Goal: Navigation & Orientation: Find specific page/section

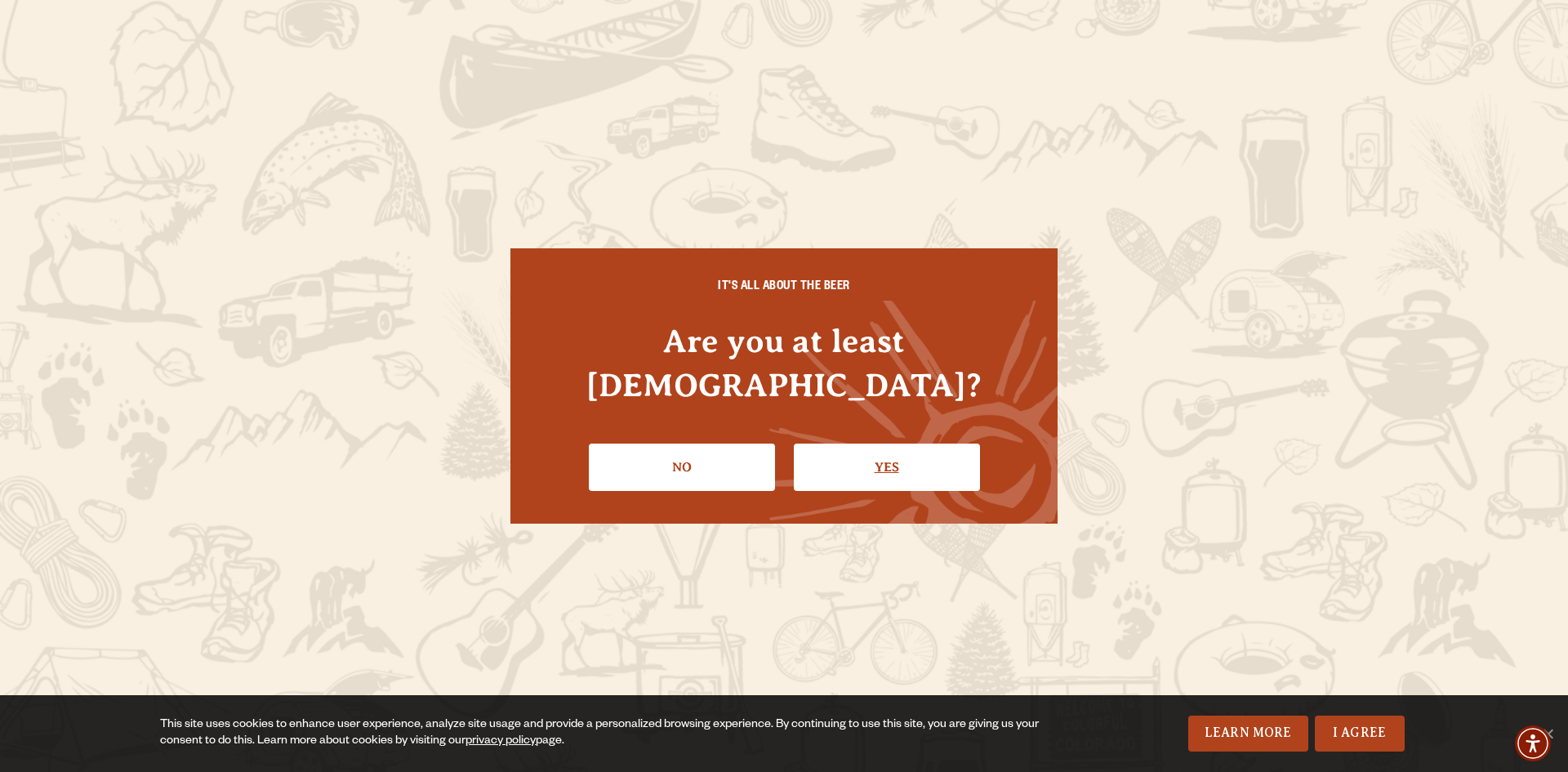
click at [891, 451] on link "Yes" at bounding box center [887, 467] width 186 height 47
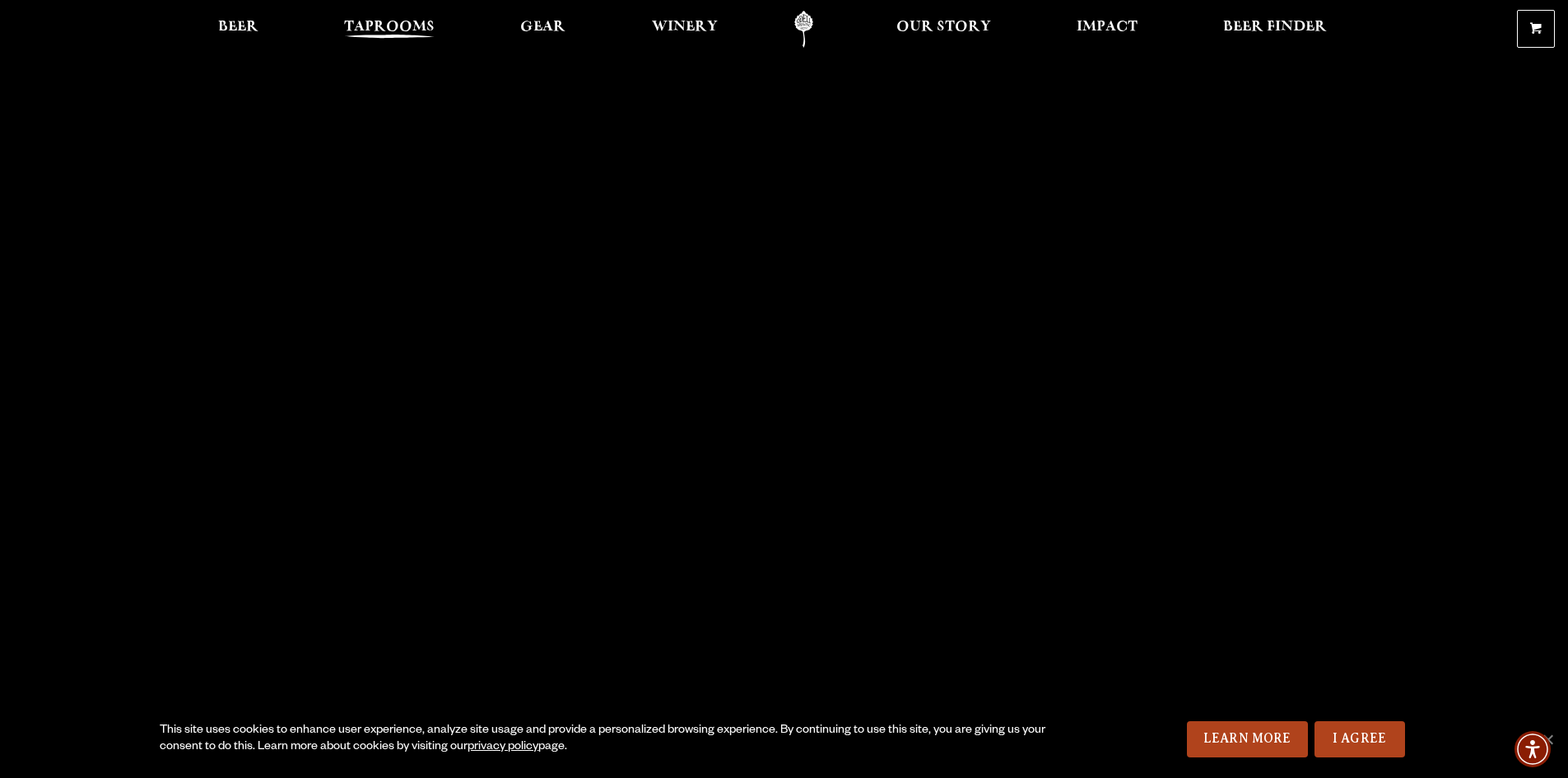
click at [372, 23] on span "Taprooms" at bounding box center [389, 27] width 91 height 14
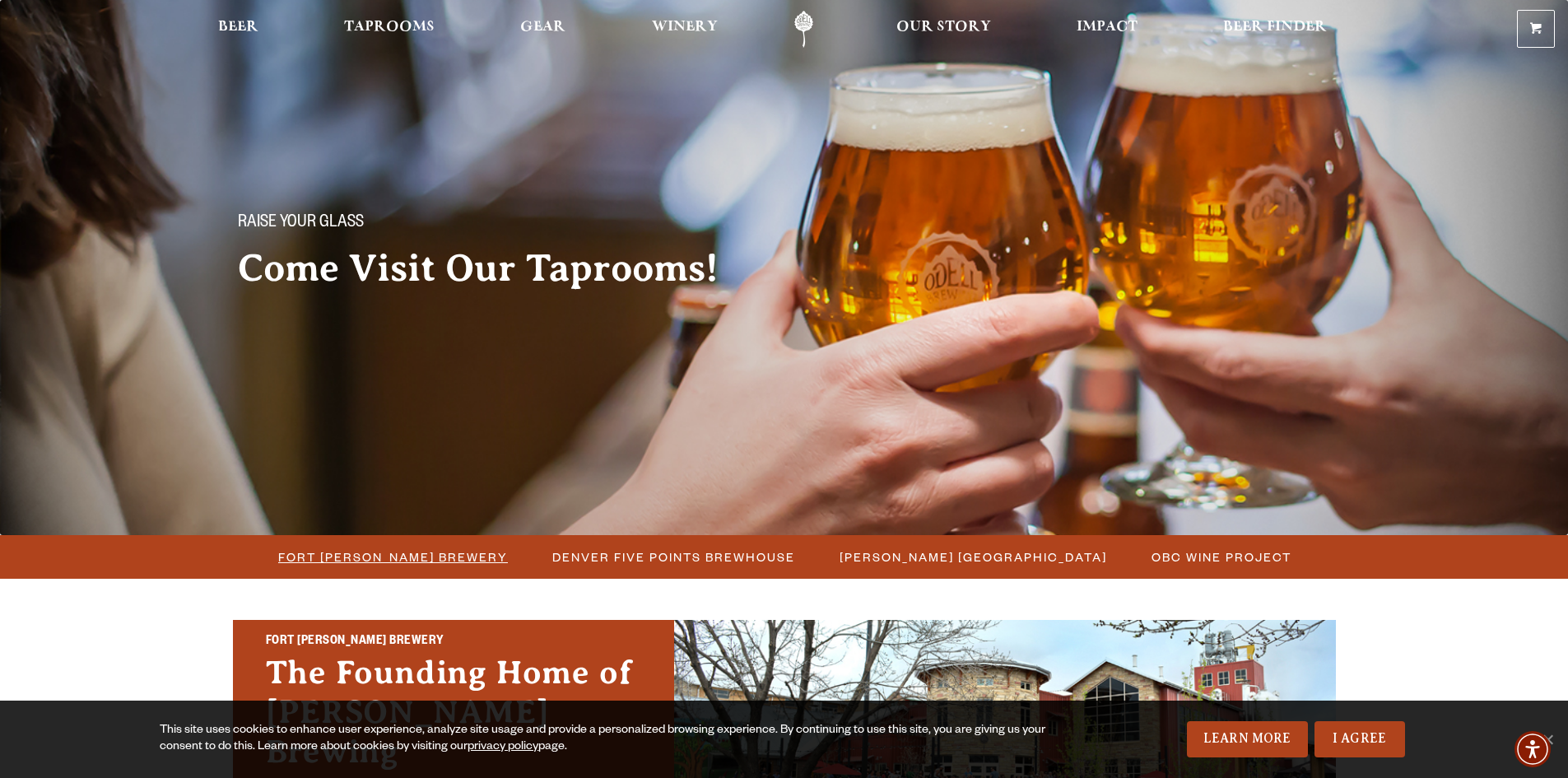
click at [398, 550] on span "Fort [PERSON_NAME] Brewery" at bounding box center [393, 556] width 229 height 24
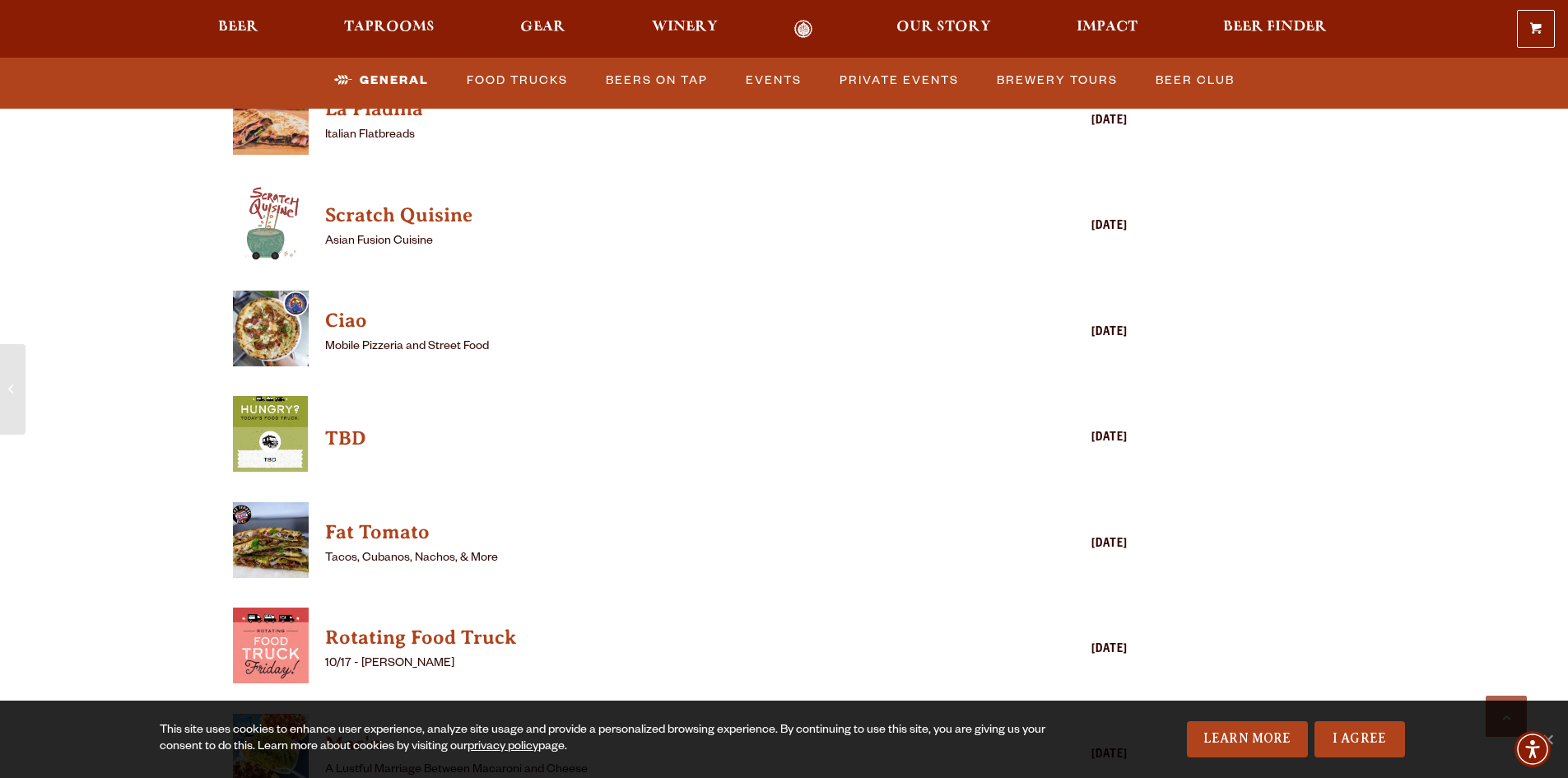
scroll to position [4197, 0]
